Goal: Information Seeking & Learning: Learn about a topic

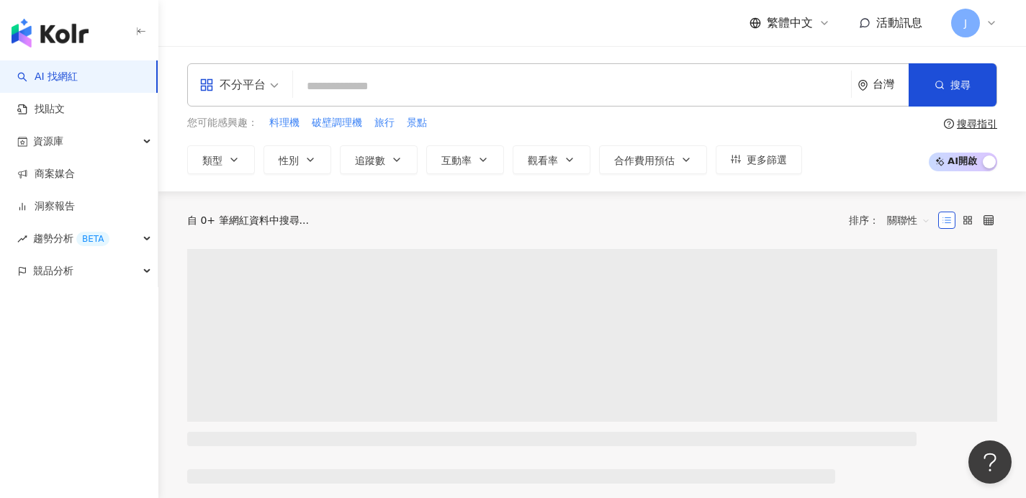
click at [626, 73] on input "search" at bounding box center [572, 86] width 546 height 27
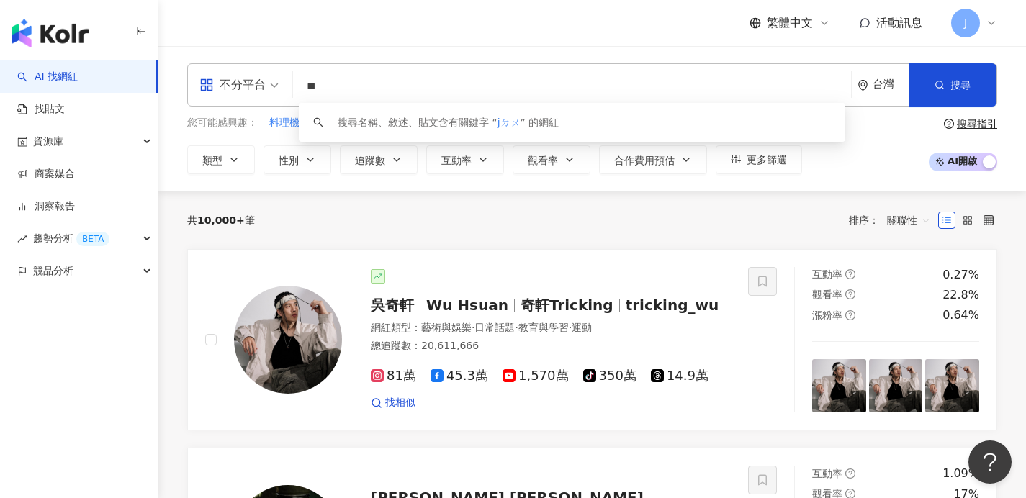
type input "*"
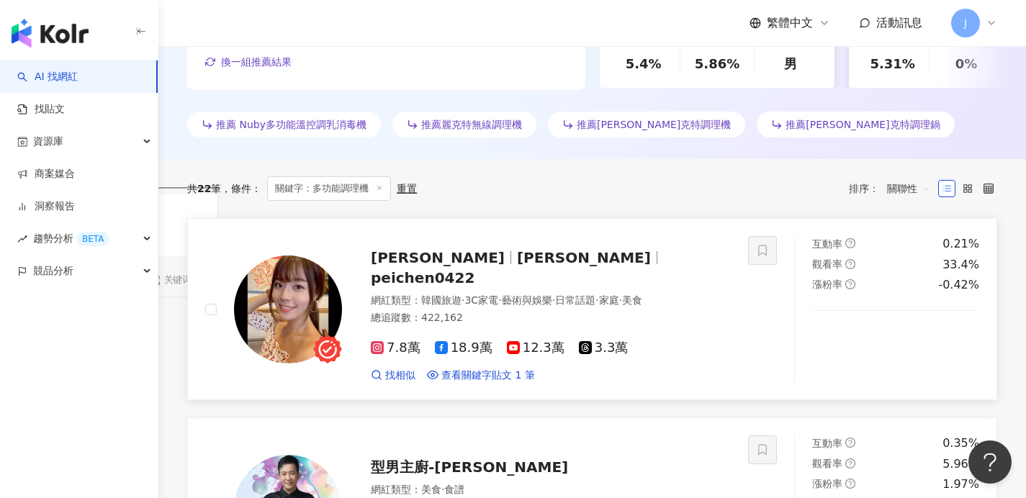
scroll to position [391, 0]
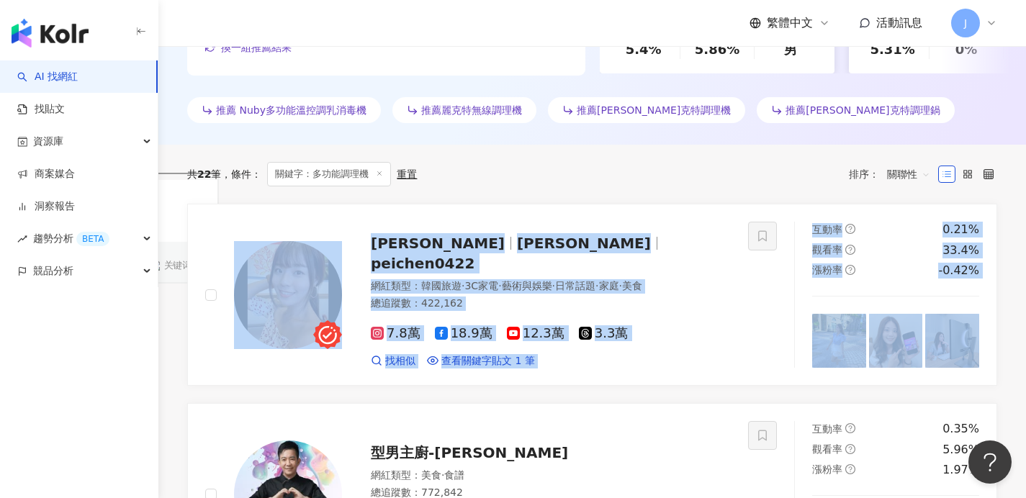
click at [675, 187] on div "共 22 筆 條件 ： 關鍵字：多功能調理機 重置 排序： 關聯性" at bounding box center [592, 174] width 810 height 59
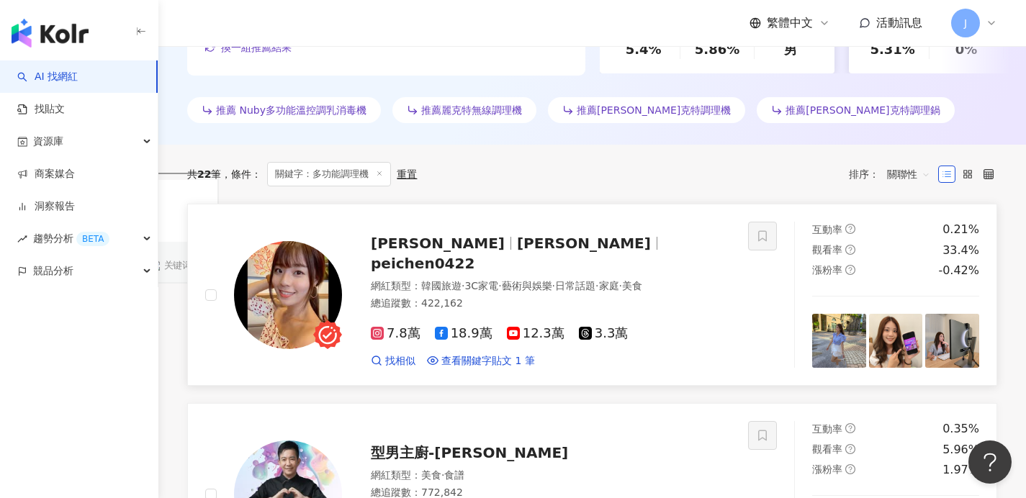
click at [538, 239] on div "宇恩 宇恩yu_n peichen0422 網紅類型 ： 韓國旅遊 · 3C家電 · 藝術與娛樂 · 日常話題 · 家庭 · 美食 總追蹤數 ： 422,16…" at bounding box center [536, 295] width 389 height 146
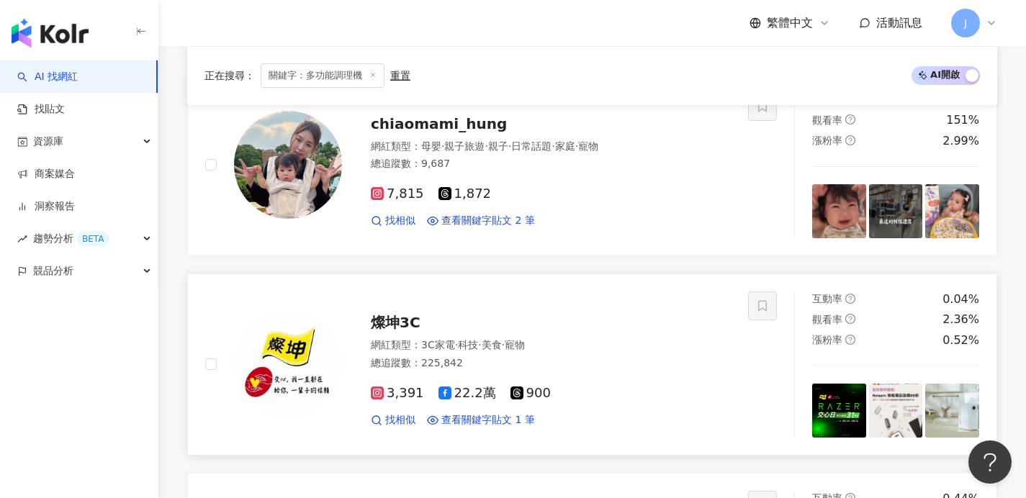
click at [538, 319] on div "燦坤3C" at bounding box center [551, 322] width 360 height 20
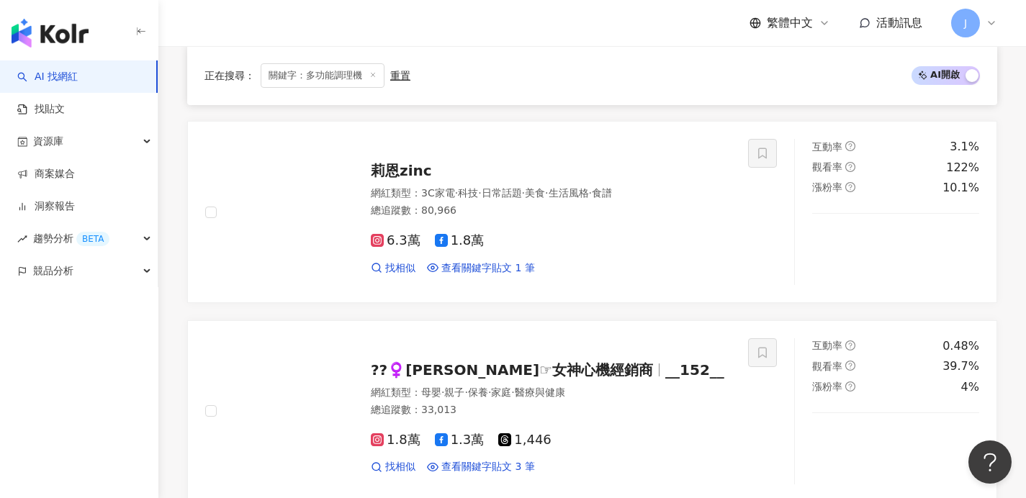
scroll to position [2073, 0]
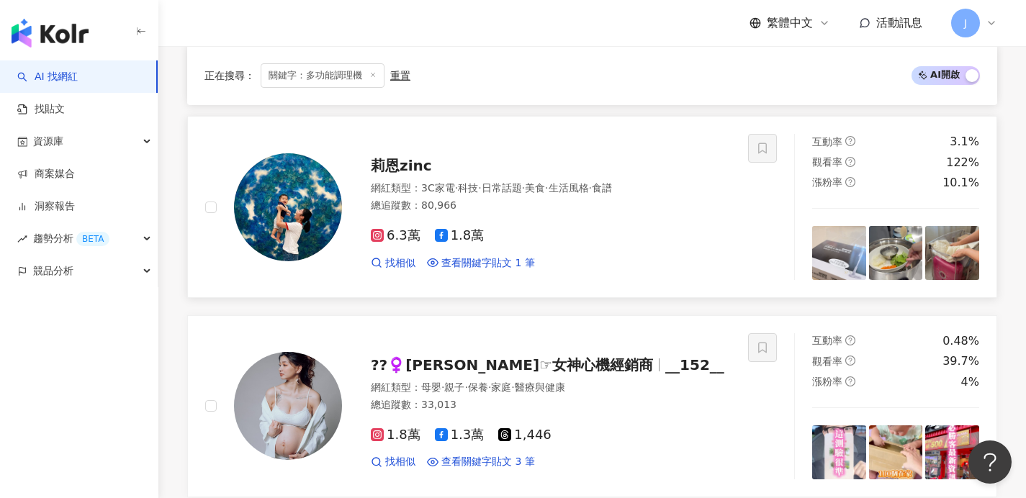
click at [608, 211] on div "總追蹤數 ： 80,966" at bounding box center [551, 206] width 360 height 14
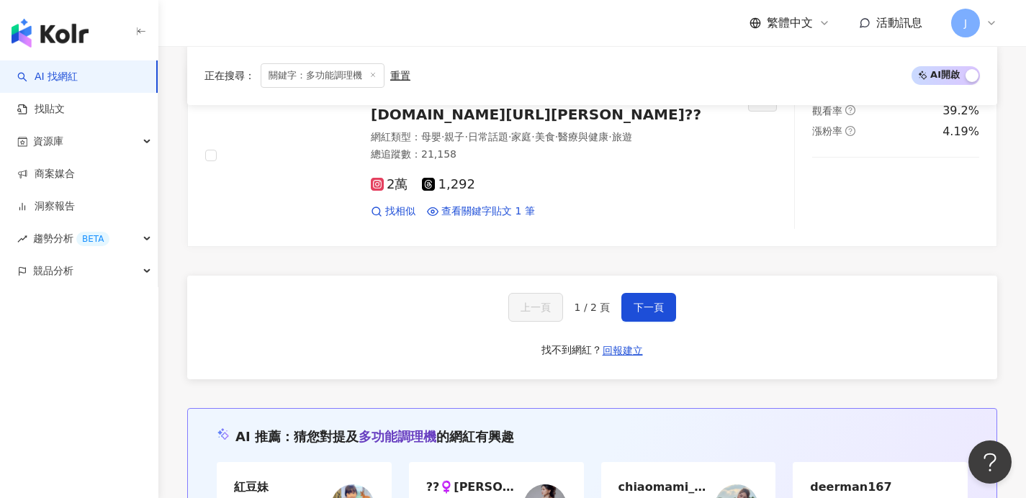
scroll to position [2347, 0]
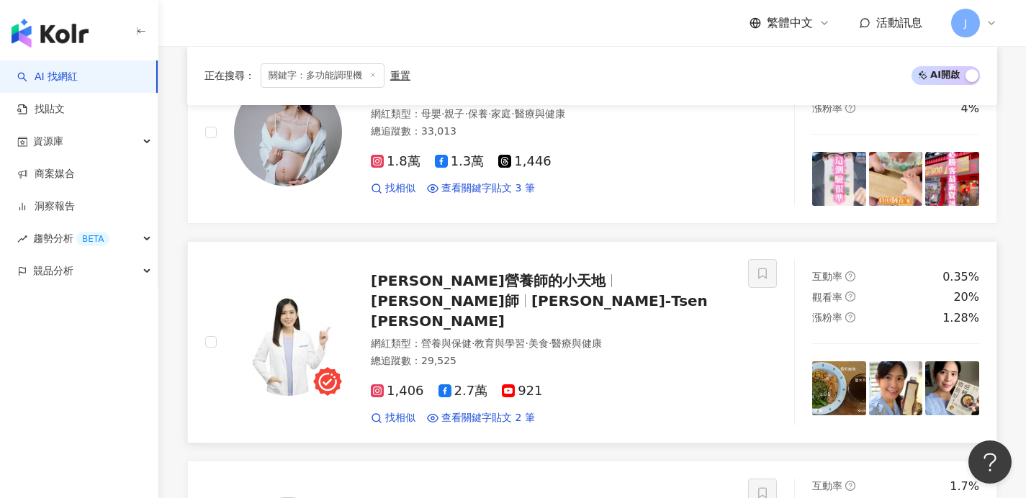
click at [626, 292] on span "Li-Tsen Lin" at bounding box center [539, 310] width 337 height 37
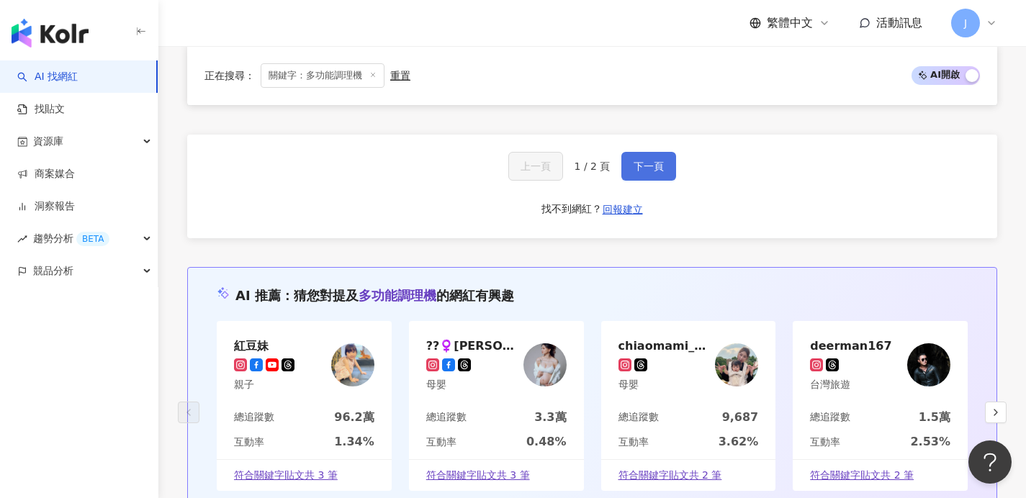
scroll to position [2883, 0]
click at [658, 153] on button "下一頁" at bounding box center [648, 167] width 55 height 29
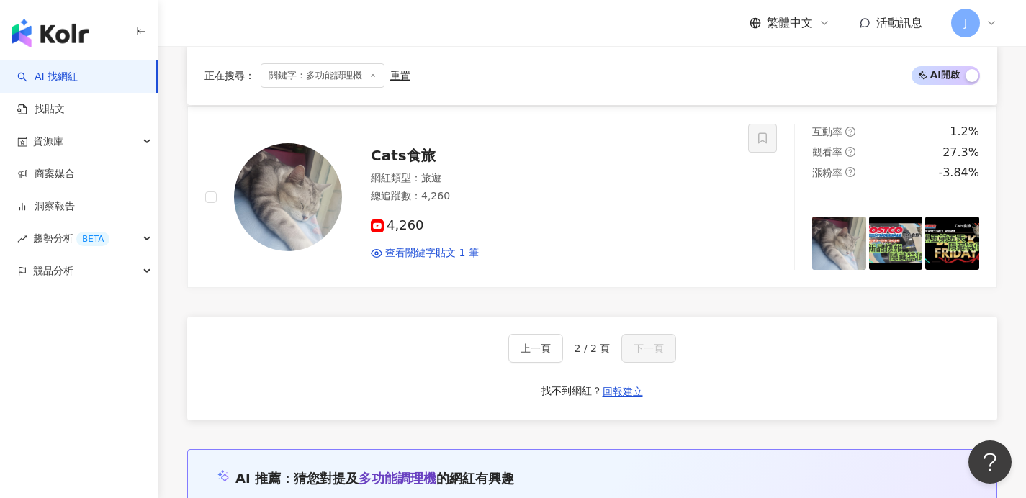
scroll to position [0, 0]
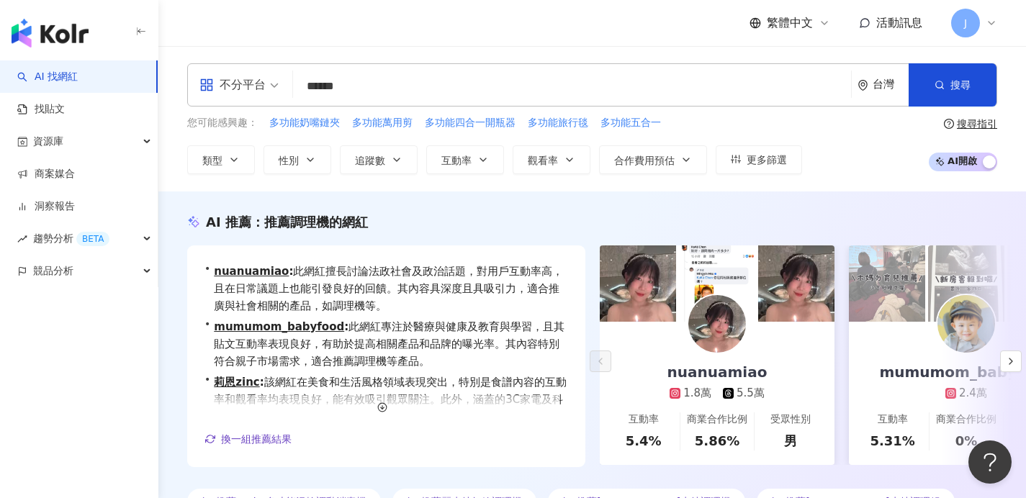
click at [439, 80] on input "******" at bounding box center [572, 86] width 546 height 27
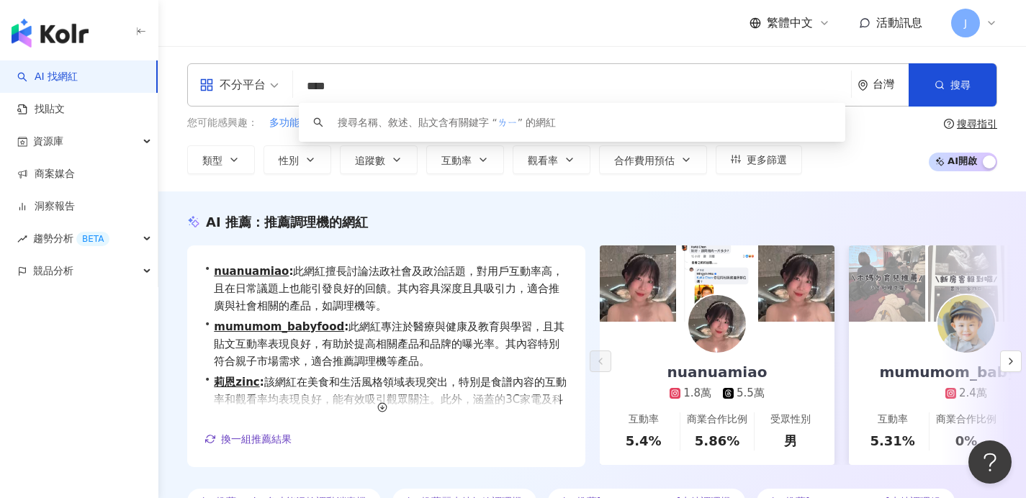
type input "***"
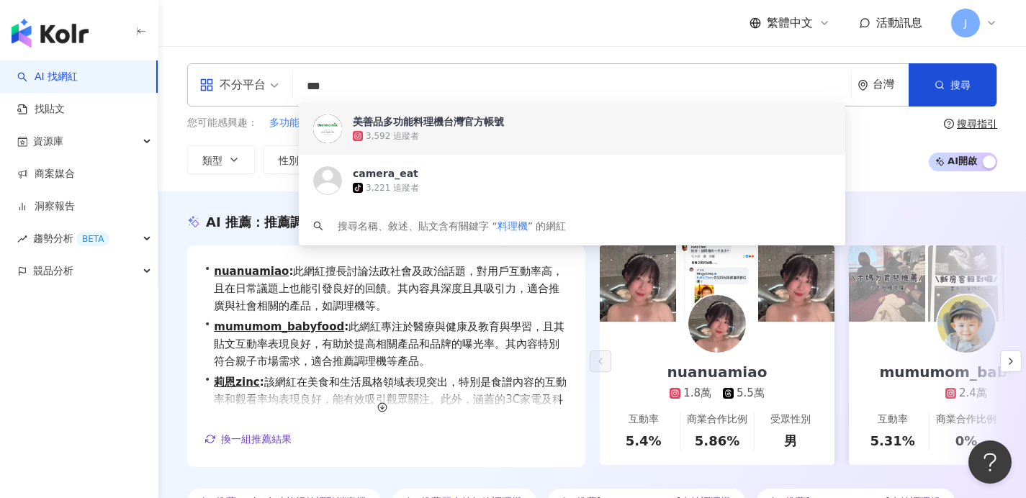
click at [440, 85] on input "***" at bounding box center [572, 86] width 546 height 27
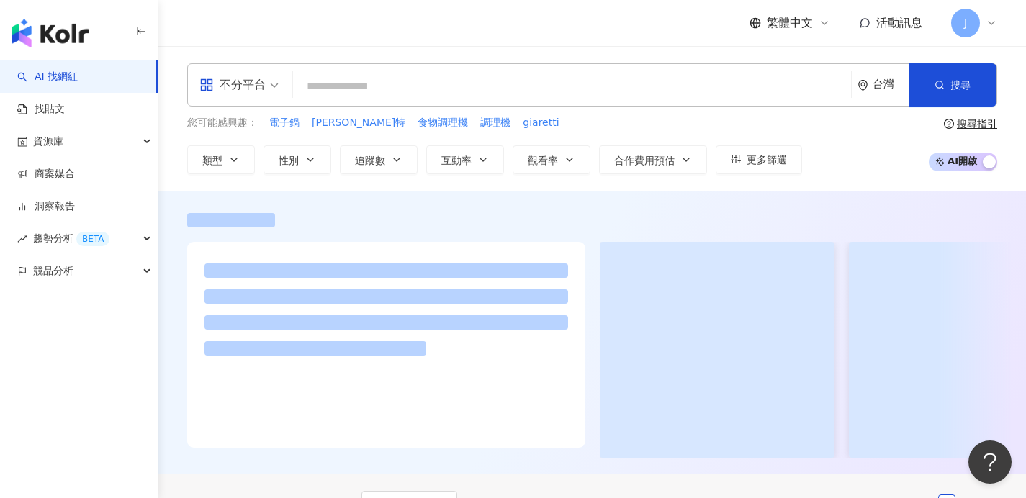
click at [374, 89] on input "search" at bounding box center [572, 86] width 546 height 27
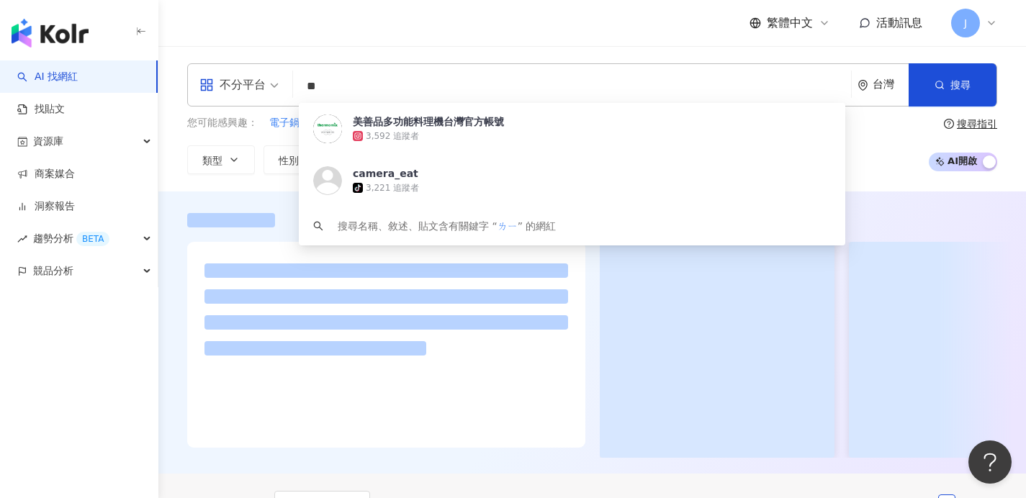
type input "*"
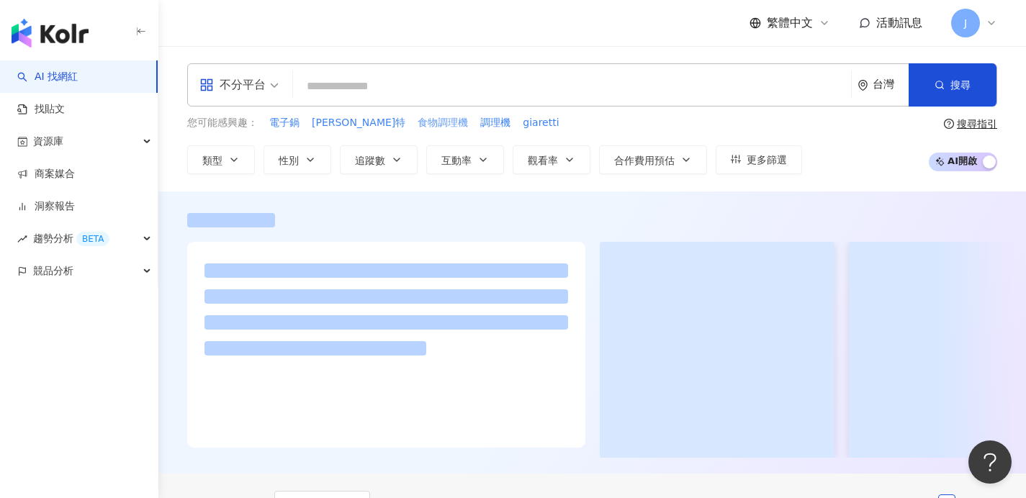
click at [417, 124] on span "食物調理機" at bounding box center [442, 123] width 50 height 14
type input "*****"
click at [984, 89] on button "搜尋" at bounding box center [952, 84] width 88 height 43
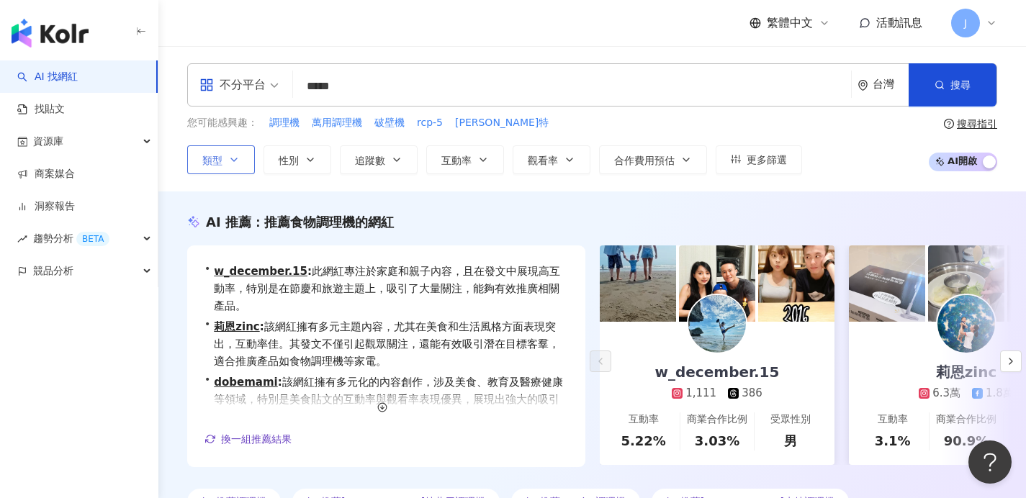
click at [224, 172] on button "類型" at bounding box center [221, 159] width 68 height 29
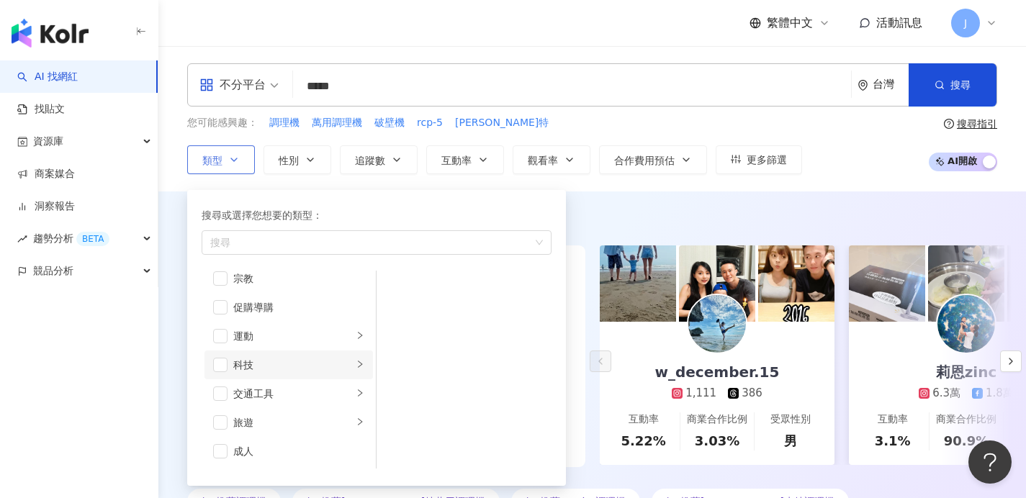
click at [353, 363] on li "科技" at bounding box center [288, 364] width 168 height 29
click at [443, 320] on div "3C家電" at bounding box center [474, 317] width 132 height 16
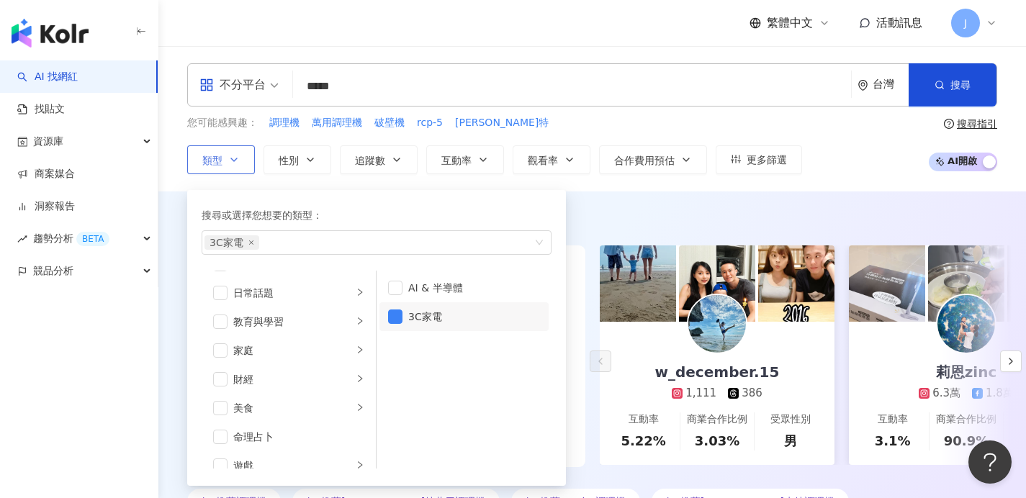
scroll to position [83, 0]
click at [358, 351] on icon "right" at bounding box center [360, 348] width 4 height 7
click at [421, 323] on div "親子" at bounding box center [474, 317] width 132 height 16
click at [490, 241] on div "3C家電 親子" at bounding box center [368, 242] width 329 height 14
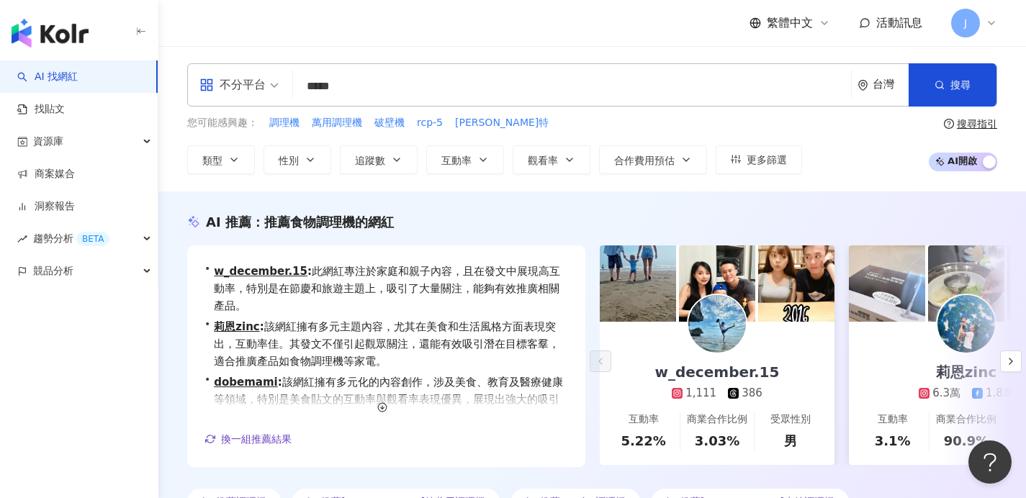
click at [566, 177] on div "不分平台 ***** 台灣 搜尋 4a95752b-bae1-45f8-bbba-7b80c1bab53d 美善品多功能料理機台灣官方帳號 3,592 追蹤者…" at bounding box center [591, 118] width 867 height 145
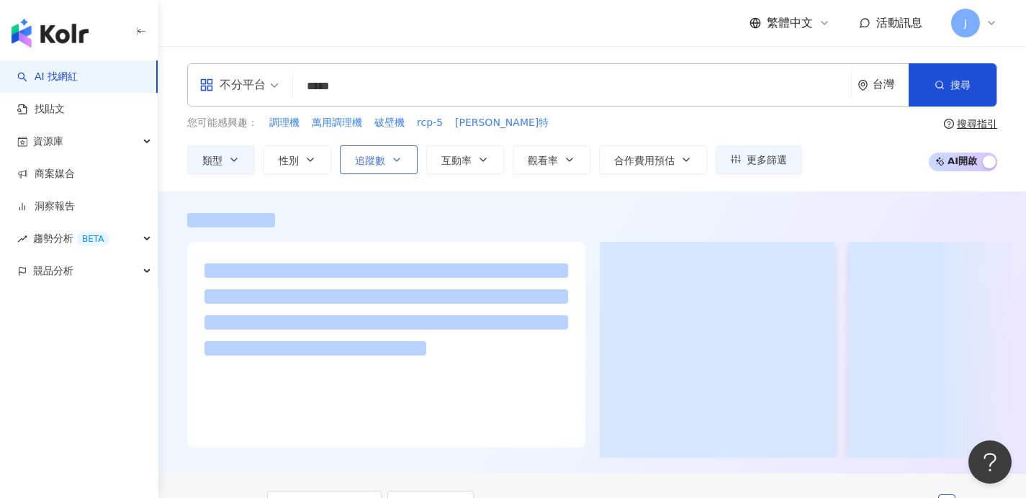
click at [372, 164] on span "追蹤數" at bounding box center [370, 161] width 30 height 12
click at [379, 178] on input "*******" at bounding box center [379, 178] width 0 height 0
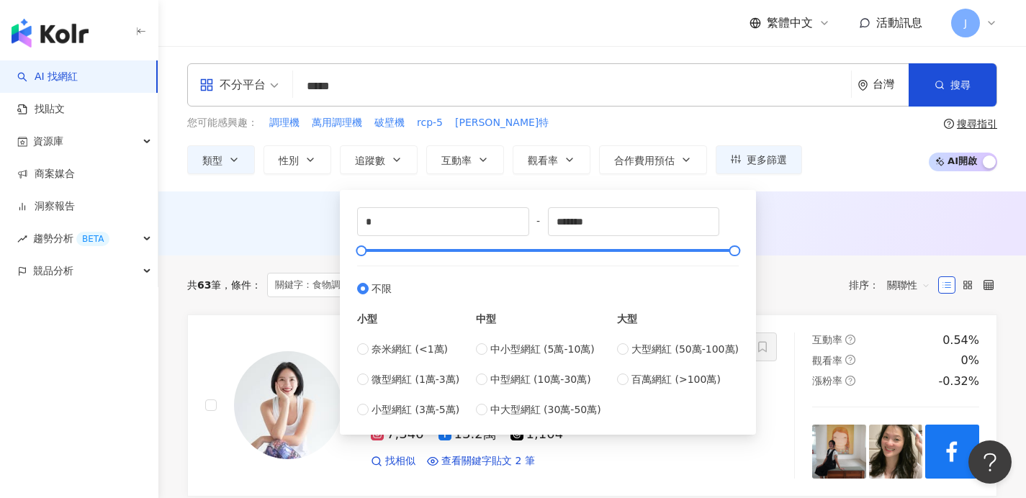
click at [848, 215] on div "AI 推薦 ： 無結果，請嘗試搜尋其他語言關鍵字或條件" at bounding box center [592, 222] width 810 height 18
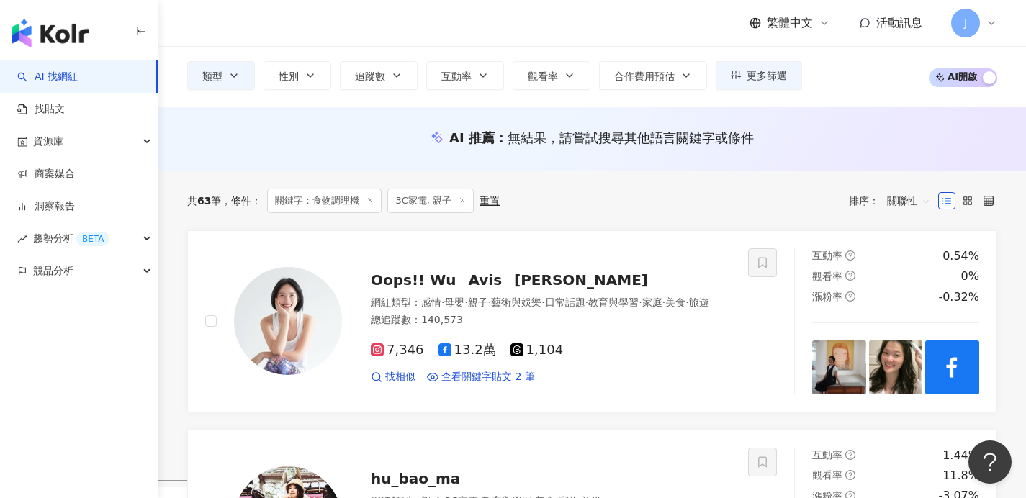
scroll to position [98, 0]
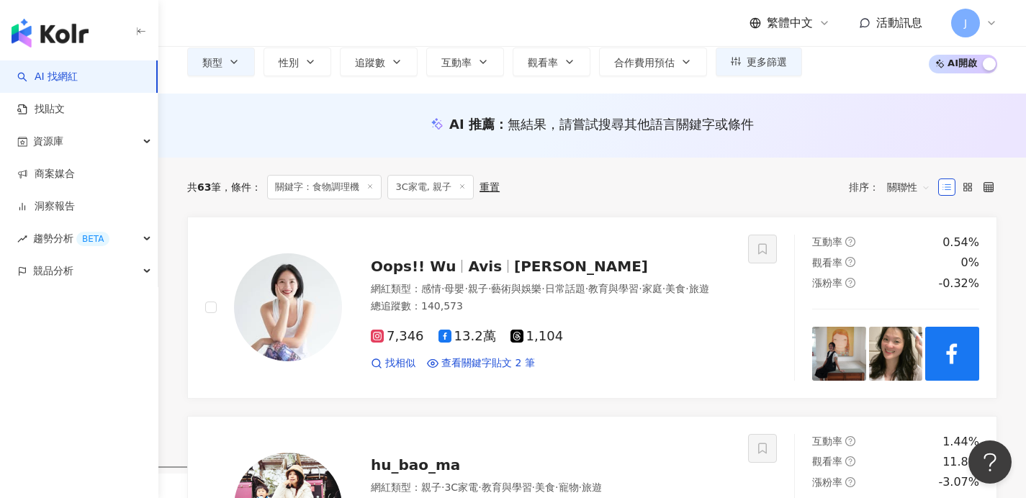
click at [463, 188] on icon at bounding box center [461, 186] width 7 height 7
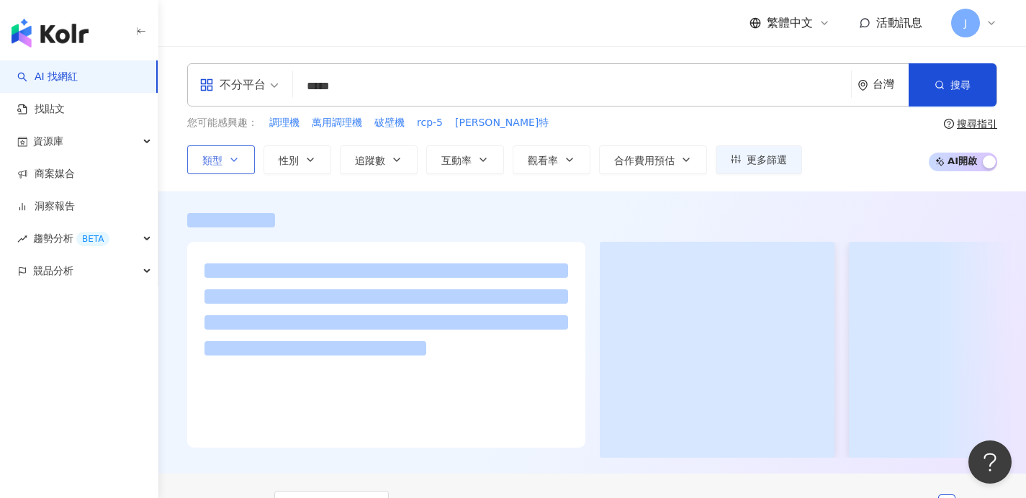
click at [237, 166] on button "類型" at bounding box center [221, 159] width 68 height 29
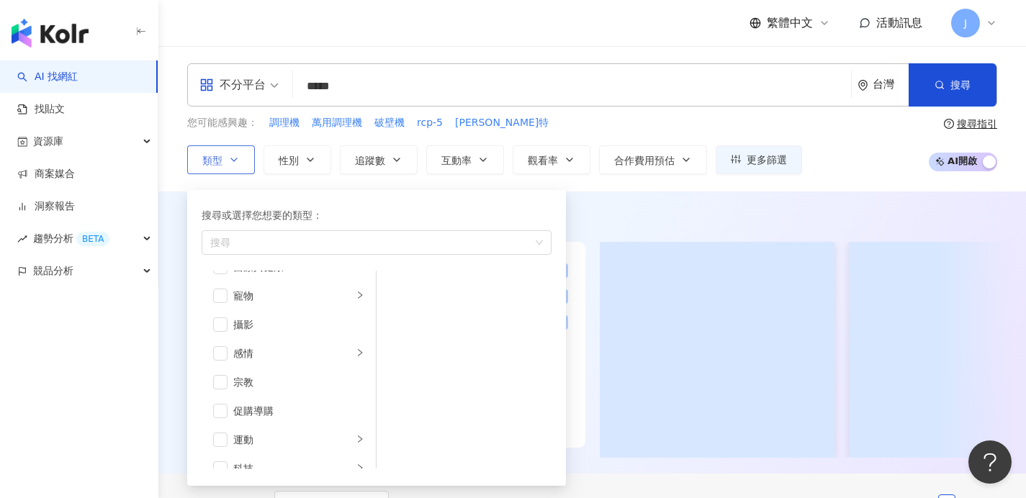
scroll to position [499, 0]
click at [223, 363] on span "button" at bounding box center [220, 365] width 14 height 14
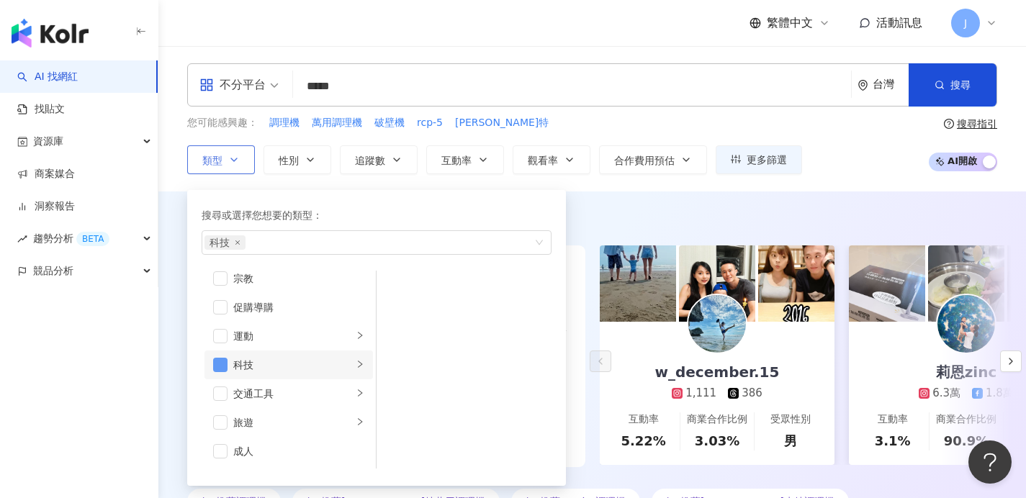
click at [218, 365] on span "button" at bounding box center [220, 365] width 14 height 14
click at [344, 363] on li "科技" at bounding box center [288, 364] width 168 height 29
click at [420, 320] on div "3C家電" at bounding box center [474, 317] width 132 height 16
click at [187, 145] on button "類型 搜尋或選擇您想要的類型： 3C家電 藝術與娛樂 美妝時尚 氣候和環境 日常話題 教育與學習 家庭 財經 美食 命理占卜 遊戲 法政社會 生活風格 影視娛…" at bounding box center [221, 159] width 68 height 29
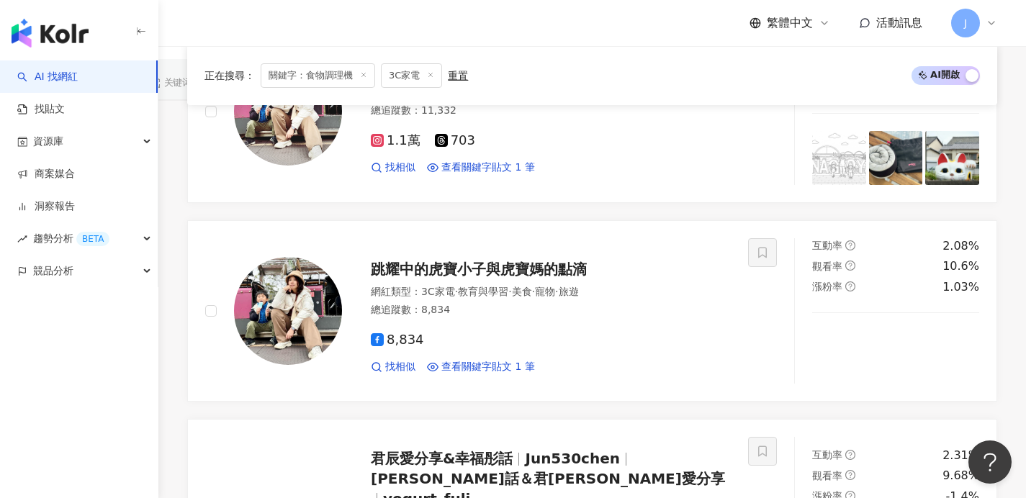
scroll to position [381, 0]
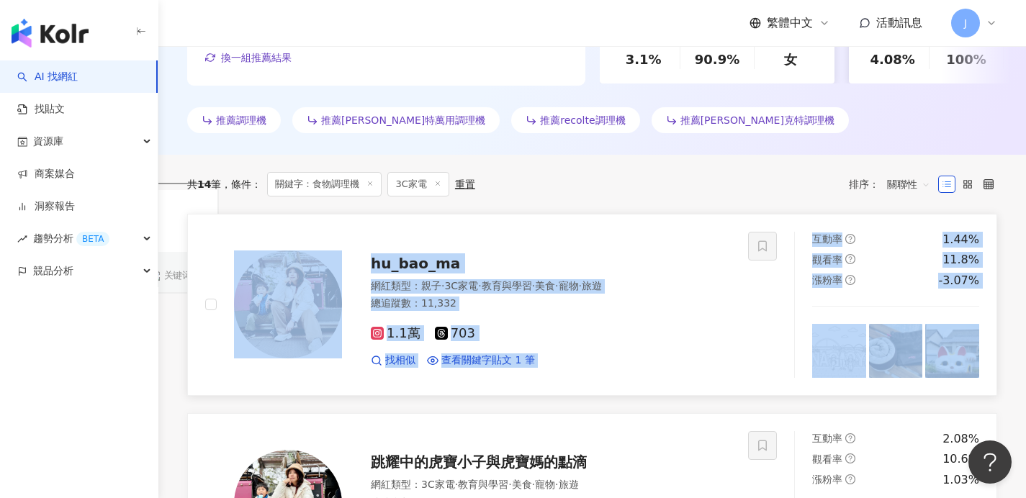
click at [517, 277] on div "hu_bao_ma 網紅類型 ： 親子 · 3C家電 · 教育與學習 · 美食 · 寵物 · 旅遊 總追蹤數 ： 11,332 1.1萬 703 找相似 查看…" at bounding box center [536, 305] width 389 height 126
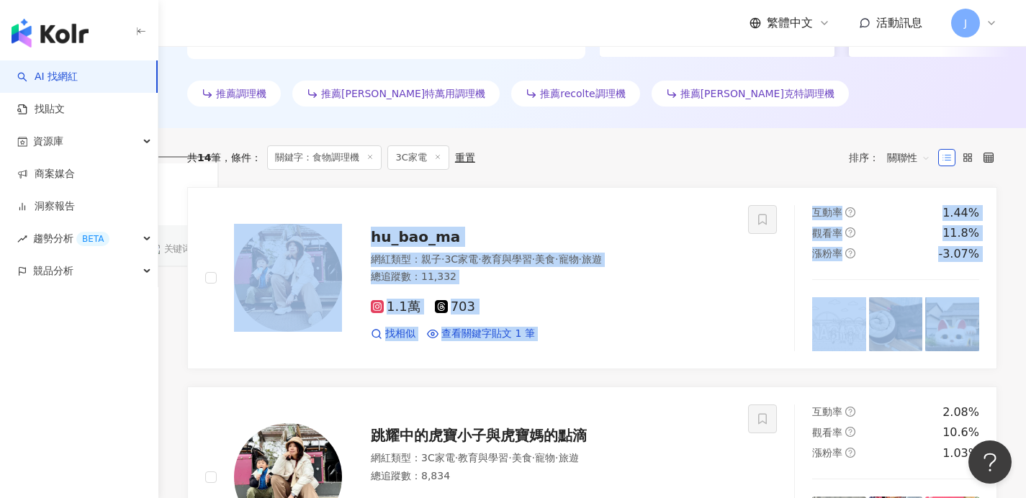
scroll to position [866, 0]
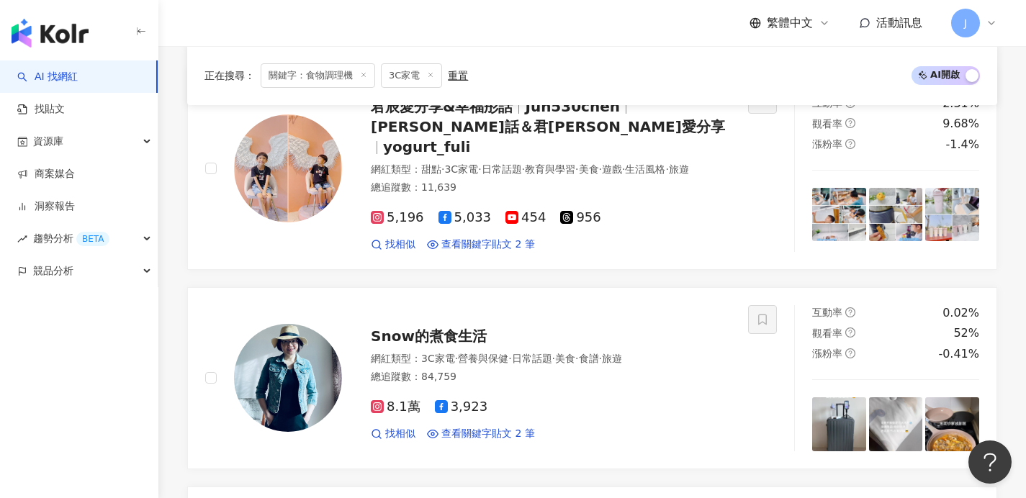
scroll to position [950, 0]
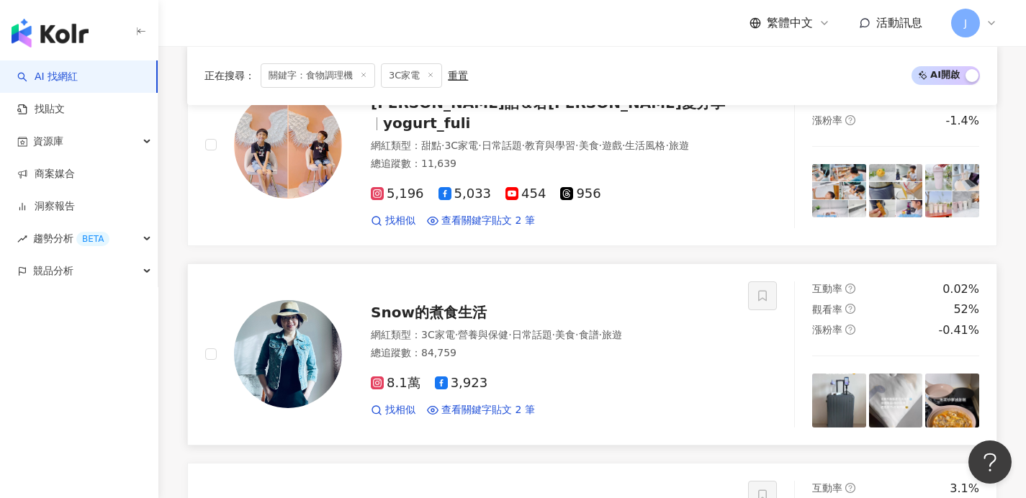
click at [628, 328] on div "網紅類型 ： 3C家電 · 營養與保健 · 日常話題 · 美食 · 食譜 · 旅遊 總追蹤數 ： 84,759" at bounding box center [551, 345] width 360 height 35
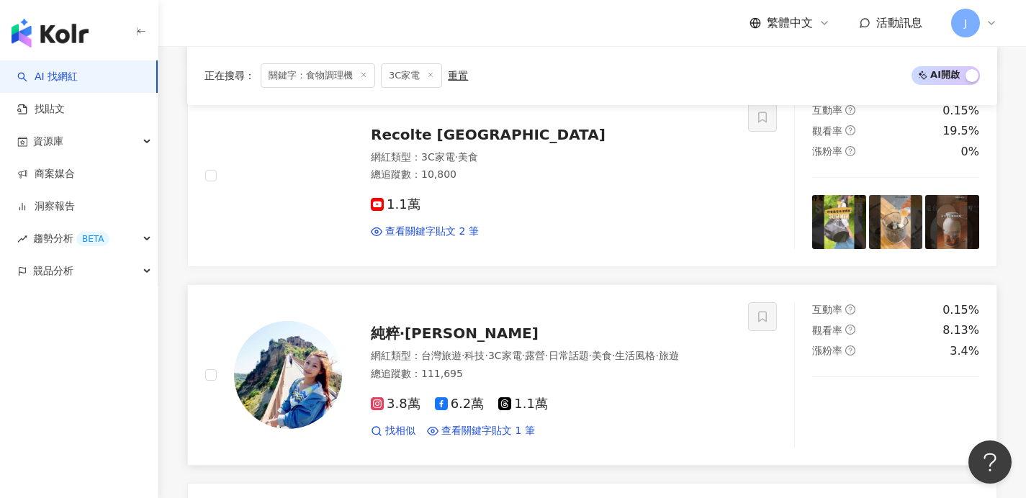
scroll to position [1955, 0]
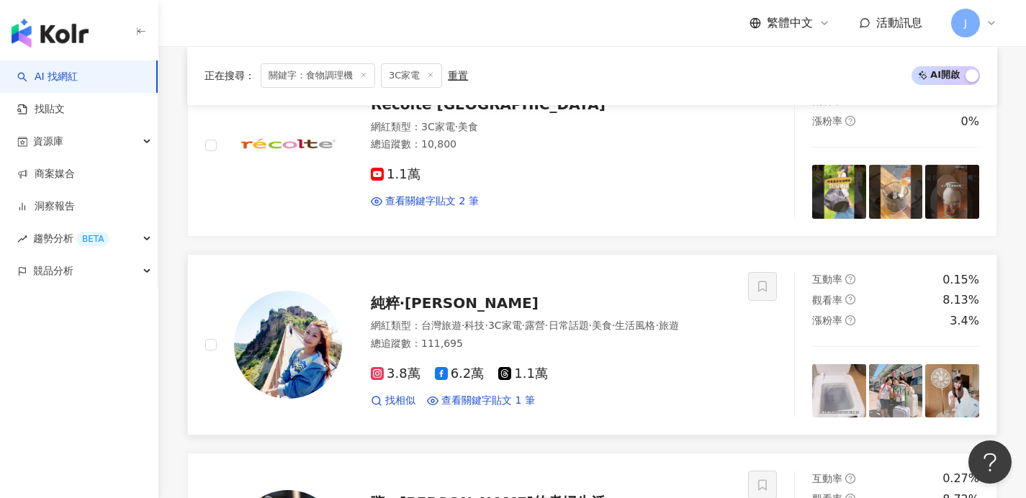
click at [612, 320] on span "美食" at bounding box center [602, 326] width 20 height 12
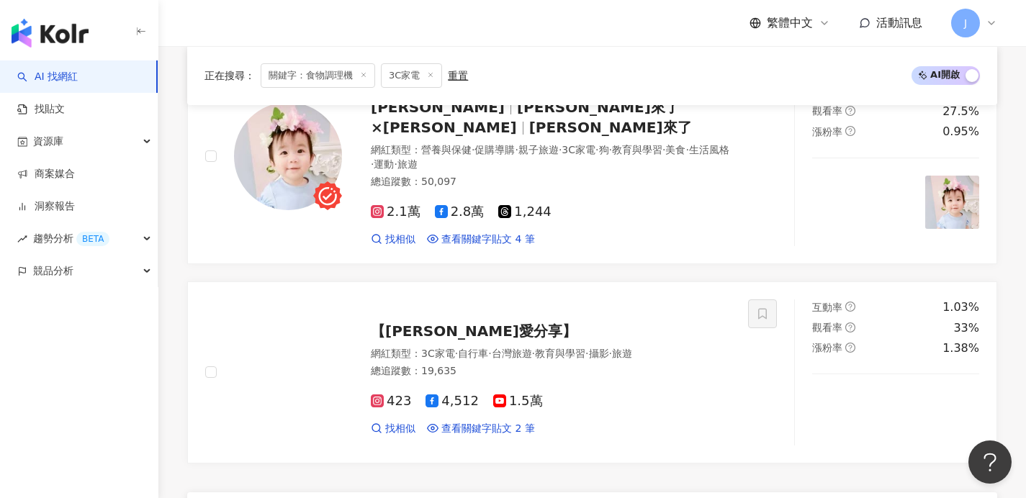
scroll to position [2566, 0]
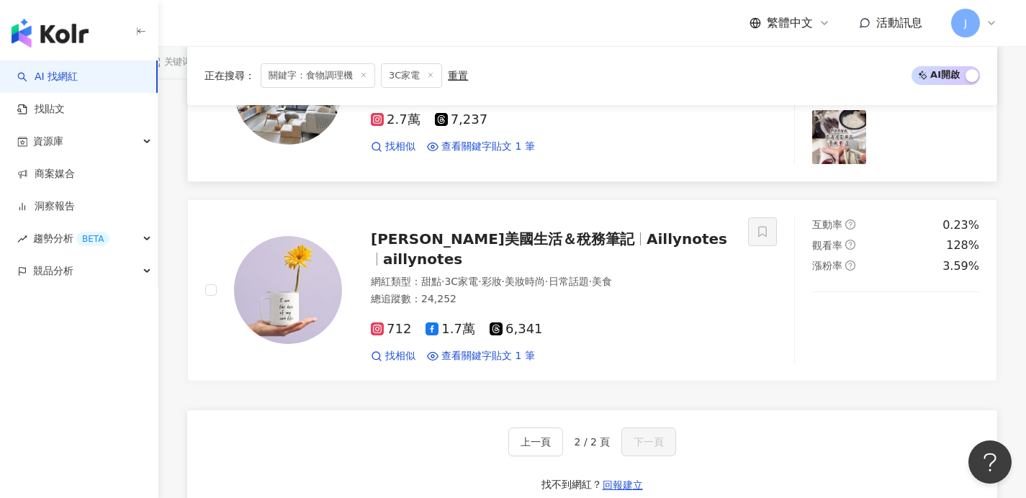
scroll to position [493, 0]
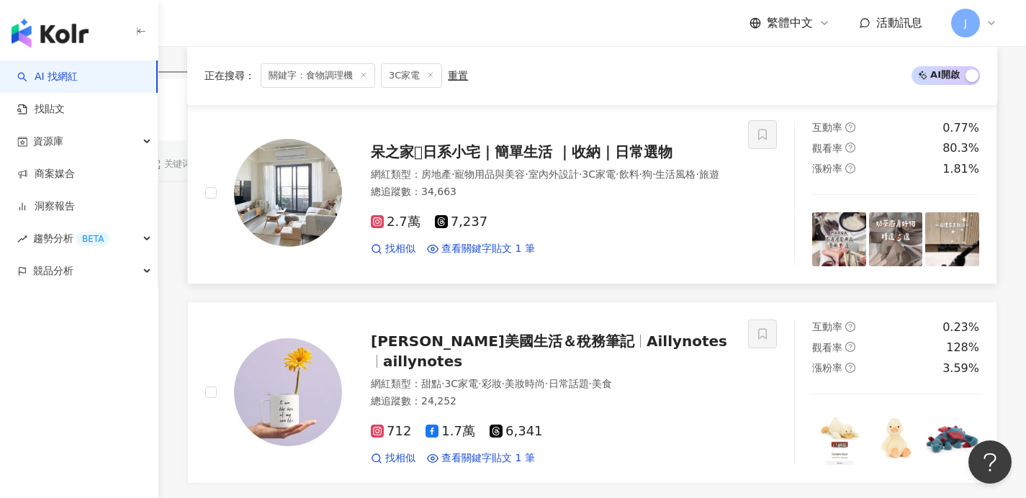
click at [591, 203] on div "網紅類型 ： 房地產 · 寵物用品與美容 · 室內外設計 · 3C家電 · 飲料 · 狗 · 生活風格 · 旅遊 總追蹤數 ： 34,663" at bounding box center [551, 185] width 360 height 35
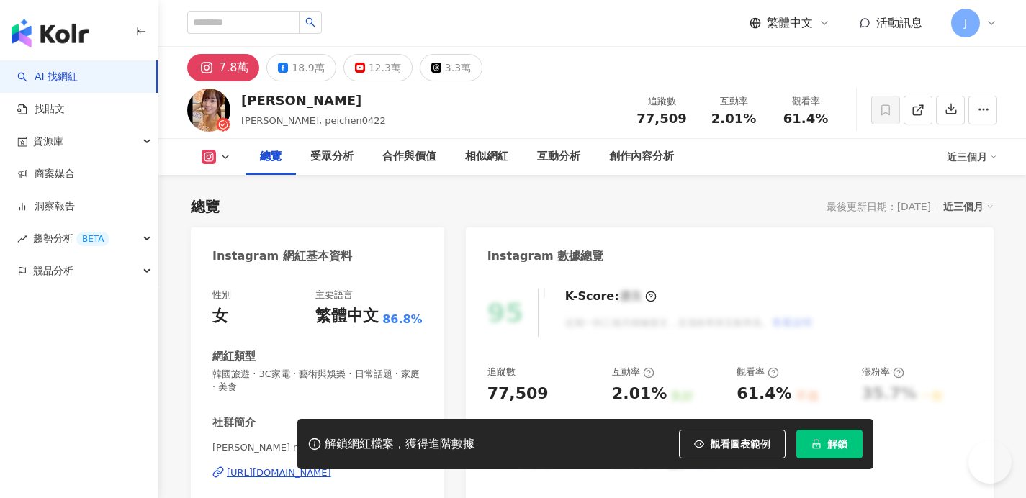
click at [381, 299] on div "主要語言" at bounding box center [368, 295] width 107 height 13
click at [331, 466] on div "https://www.instagram.com/peichen0422/" at bounding box center [279, 472] width 104 height 13
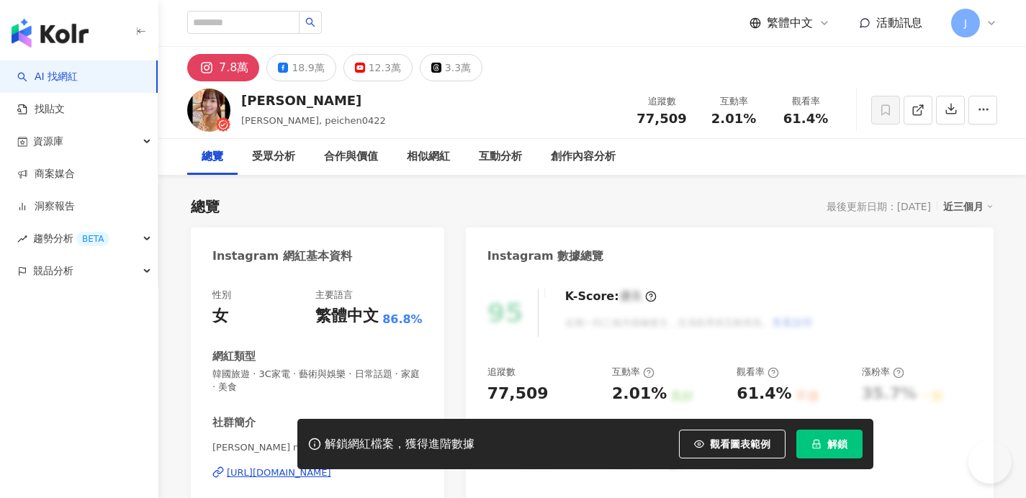
scroll to position [178, 0]
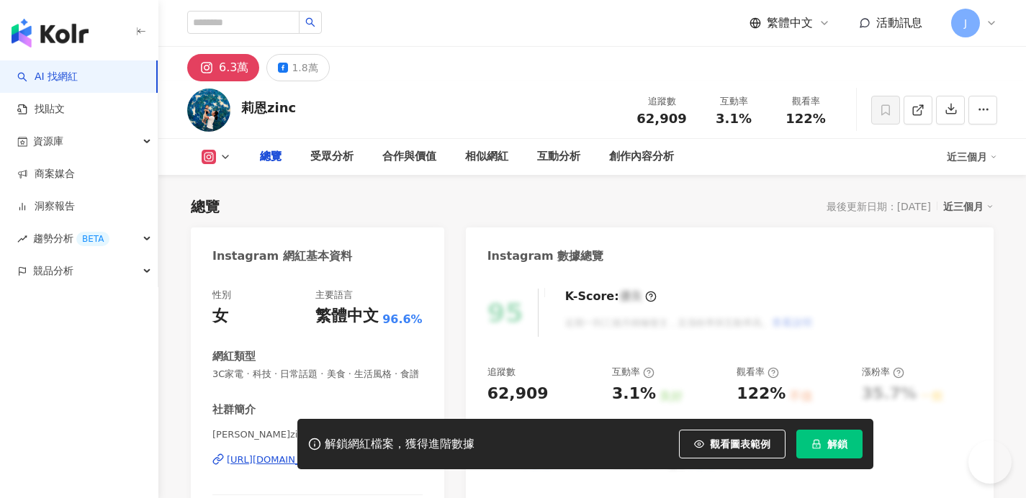
click at [331, 453] on div "https://www.instagram.com/zincchen/" at bounding box center [279, 459] width 104 height 13
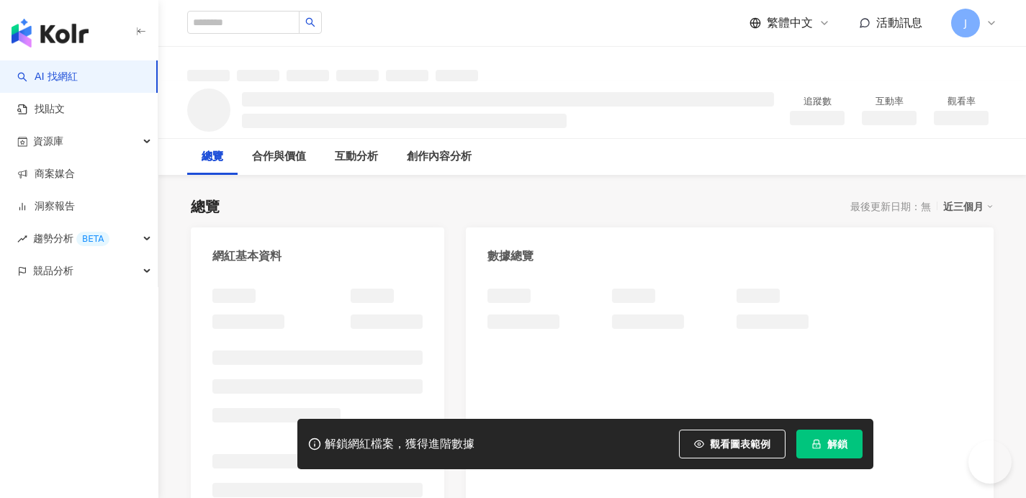
scroll to position [115, 0]
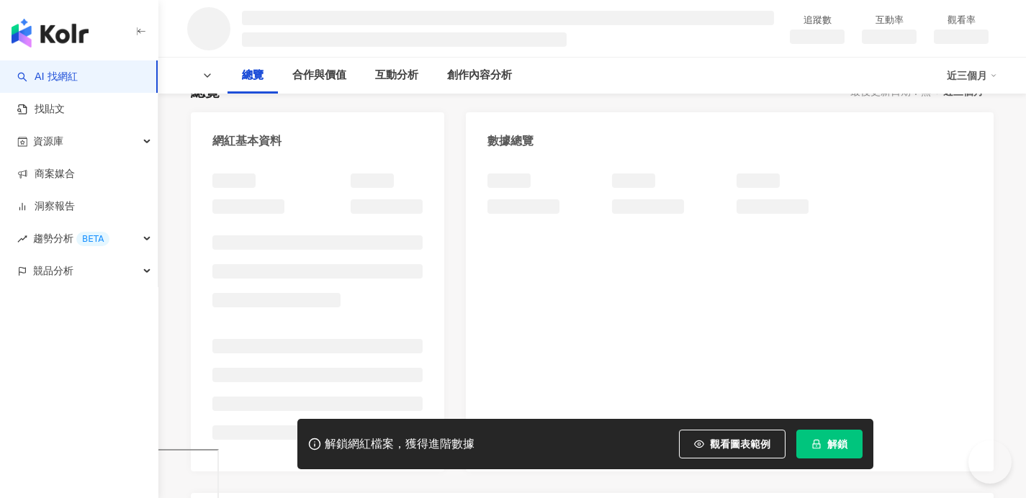
scroll to position [115, 0]
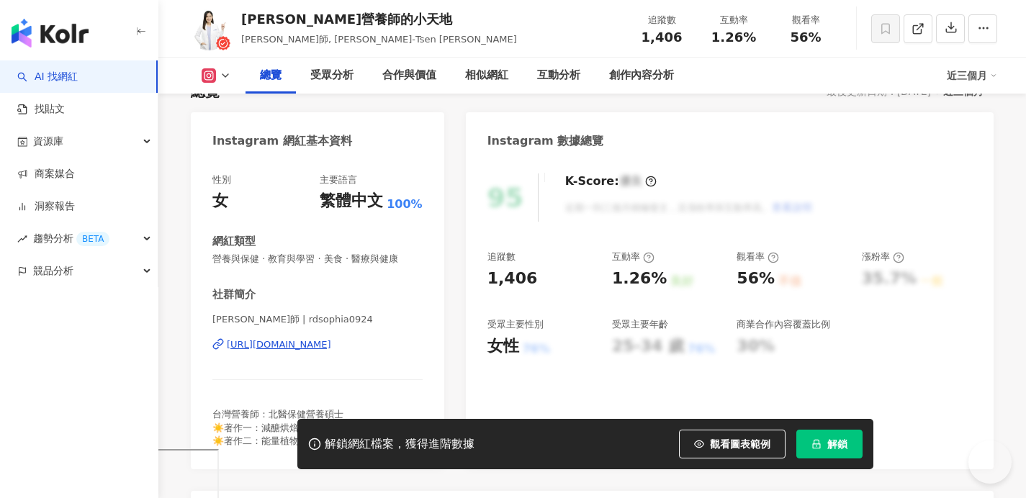
click at [331, 343] on div "https://www.instagram.com/rdsophia0924/" at bounding box center [279, 344] width 104 height 13
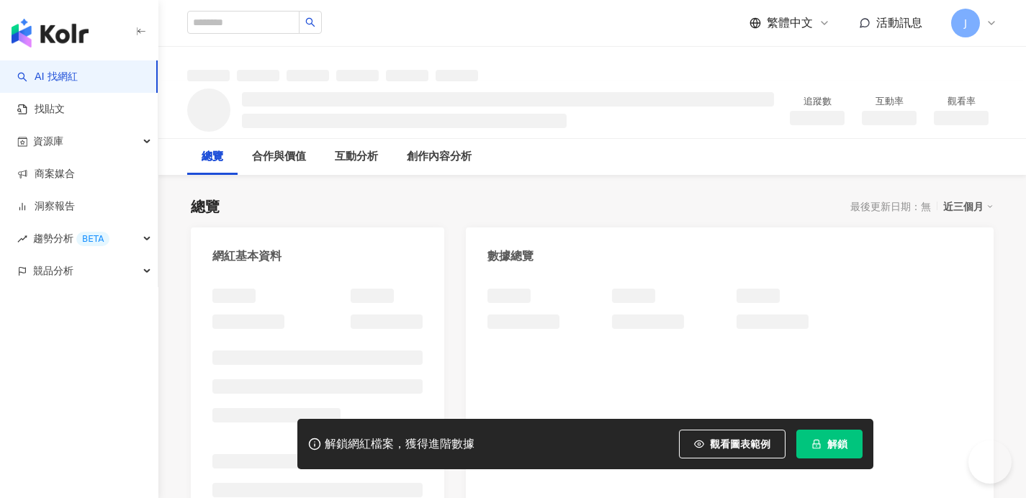
scroll to position [99, 0]
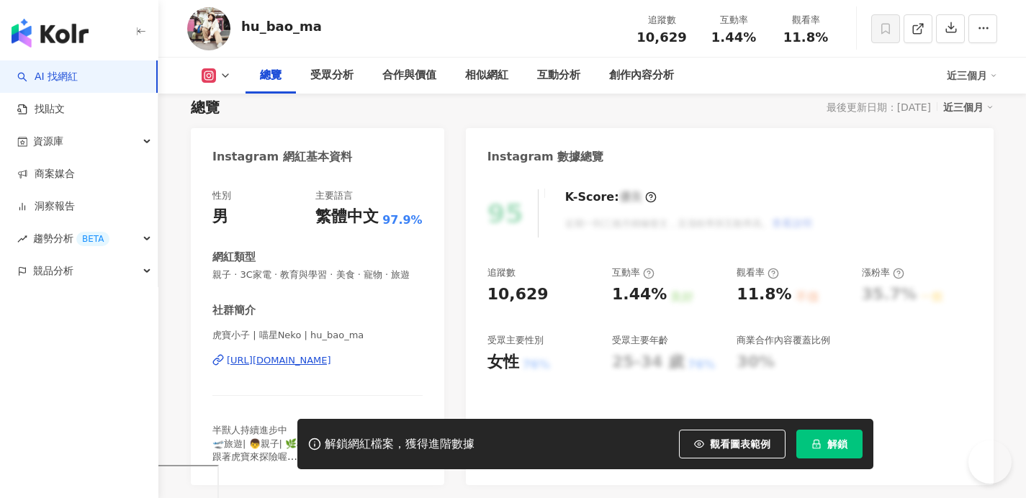
scroll to position [99, 0]
click at [331, 360] on div "https://www.instagram.com/hu_bao_ma/" at bounding box center [279, 360] width 104 height 13
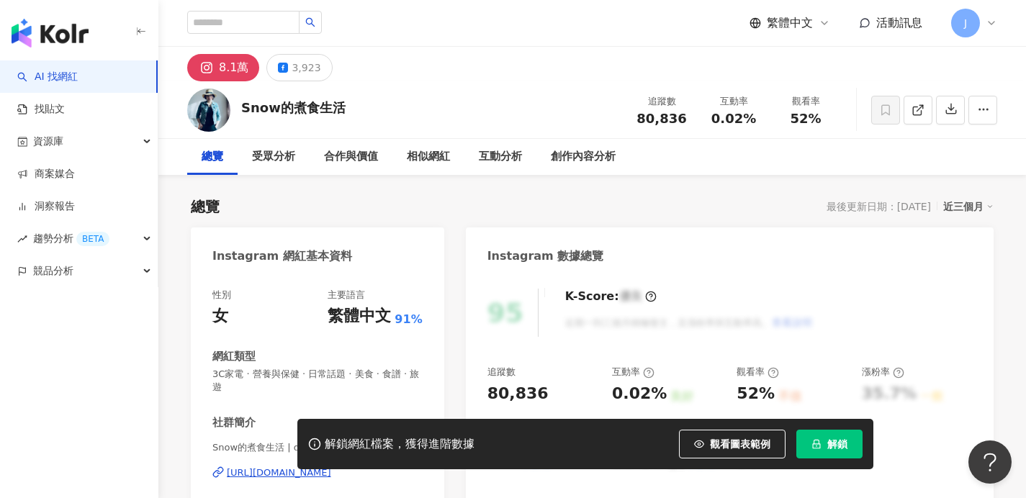
click at [331, 466] on div "[URL][DOMAIN_NAME]" at bounding box center [279, 472] width 104 height 13
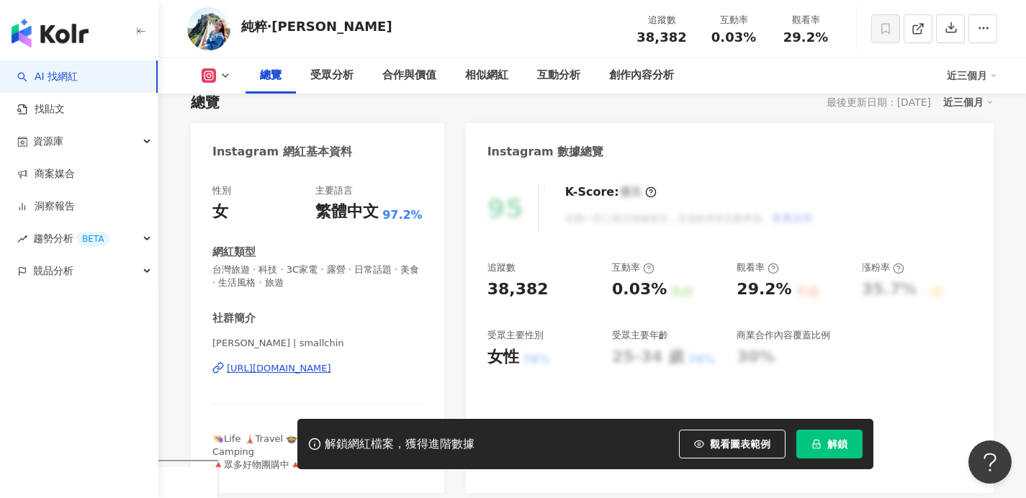
scroll to position [240, 0]
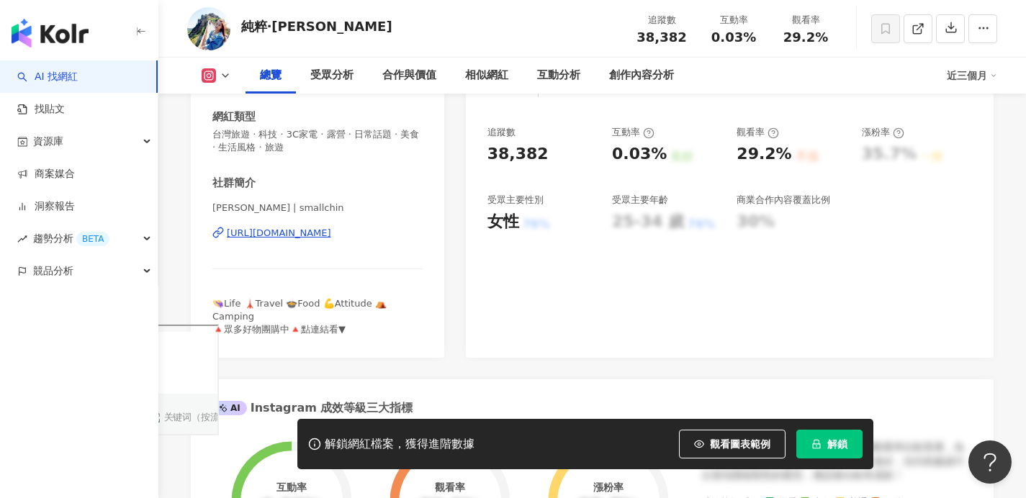
click at [331, 231] on div "[URL][DOMAIN_NAME]" at bounding box center [279, 233] width 104 height 13
